Goal: Entertainment & Leisure: Consume media (video, audio)

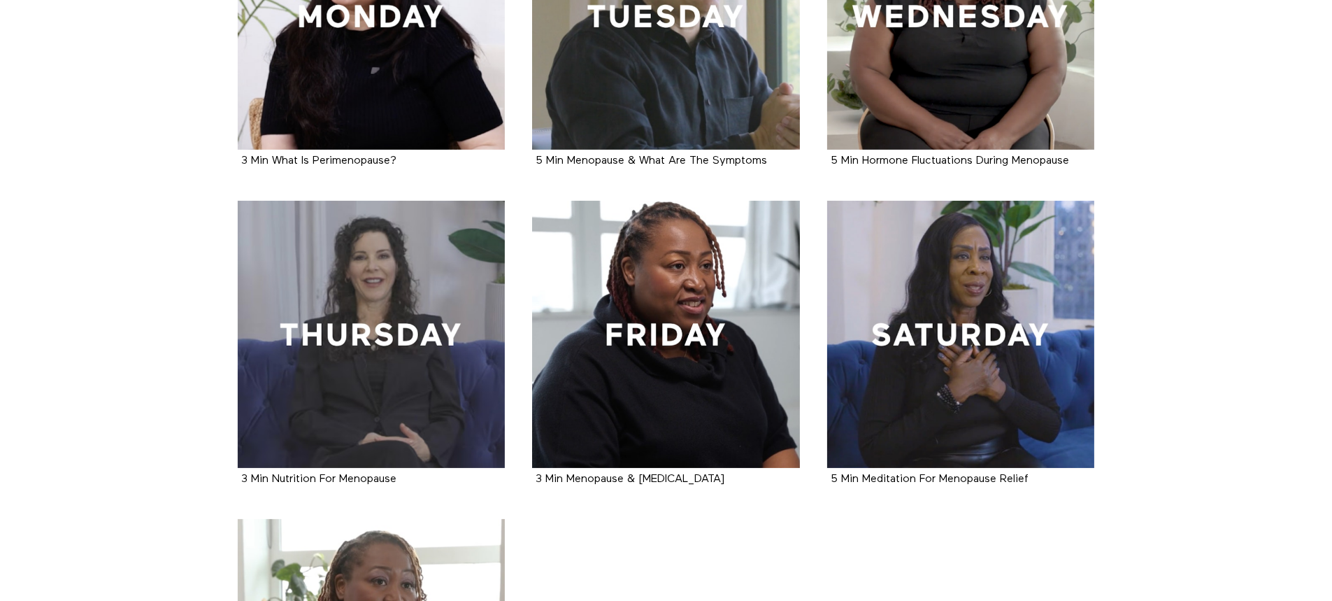
scroll to position [280, 0]
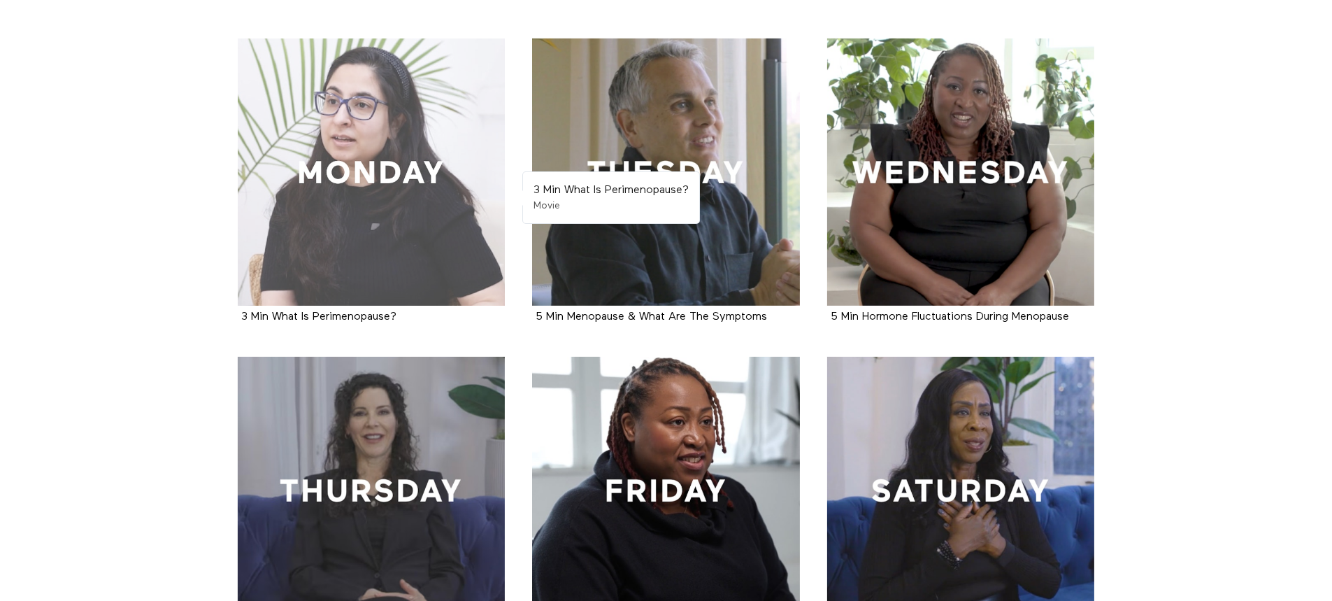
click at [375, 165] on div at bounding box center [372, 172] width 268 height 268
